Goal: Task Accomplishment & Management: Manage account settings

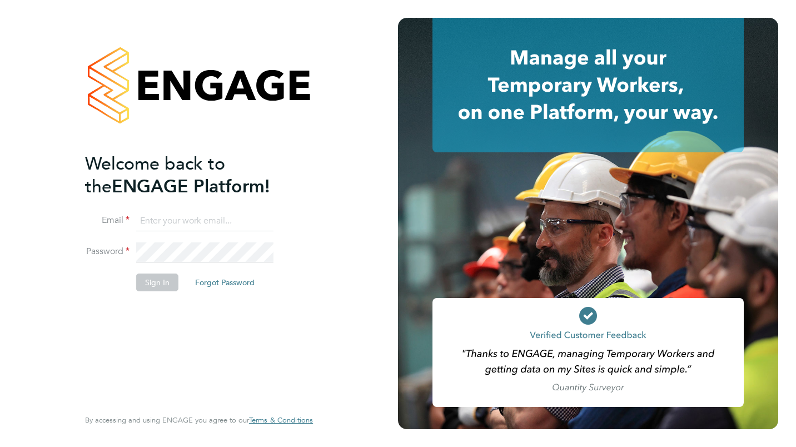
type input "regan.costello@seddon.co.uk"
click at [144, 279] on button "Sign In" at bounding box center [157, 282] width 42 height 18
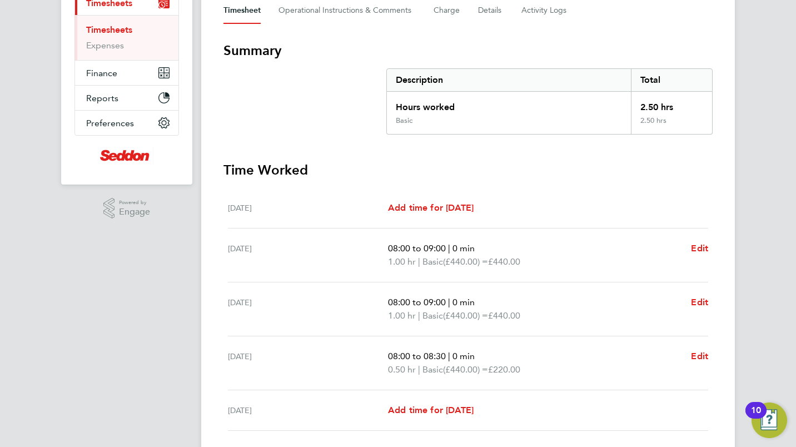
scroll to position [329, 0]
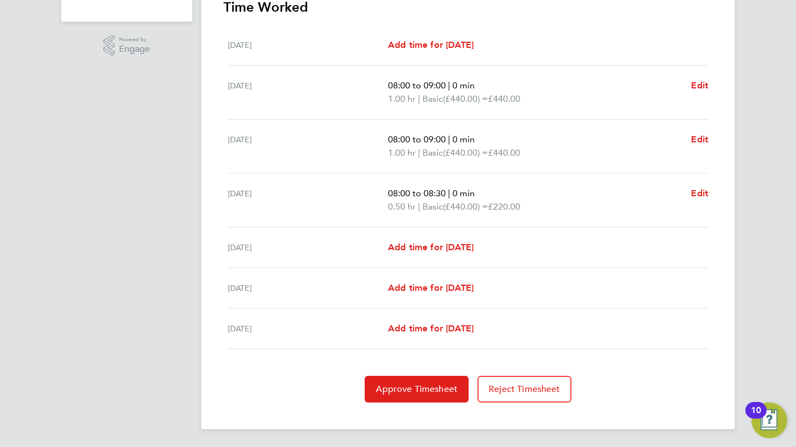
click at [276, 383] on div "Approve Timesheet Reject Timesheet" at bounding box center [467, 389] width 489 height 27
click at [400, 390] on span "Approve Timesheet" at bounding box center [417, 388] width 82 height 11
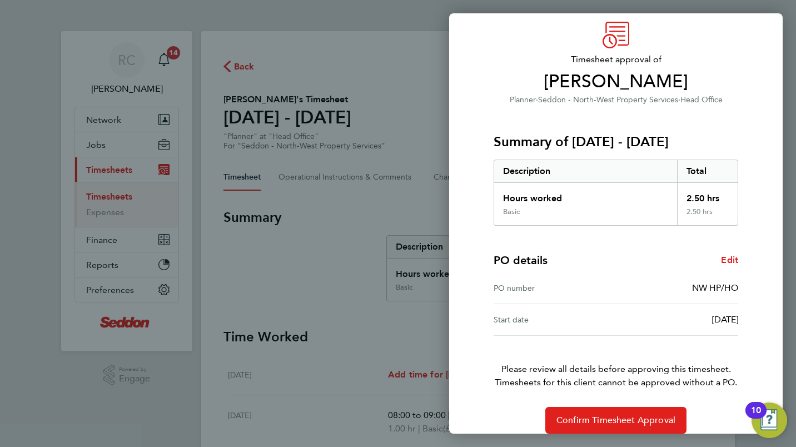
scroll to position [54, 0]
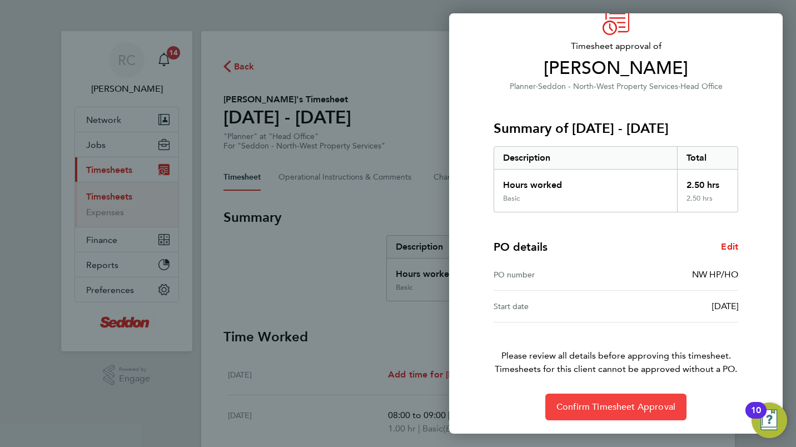
click at [619, 412] on span "Confirm Timesheet Approval" at bounding box center [615, 406] width 119 height 11
